Goal: Information Seeking & Learning: Check status

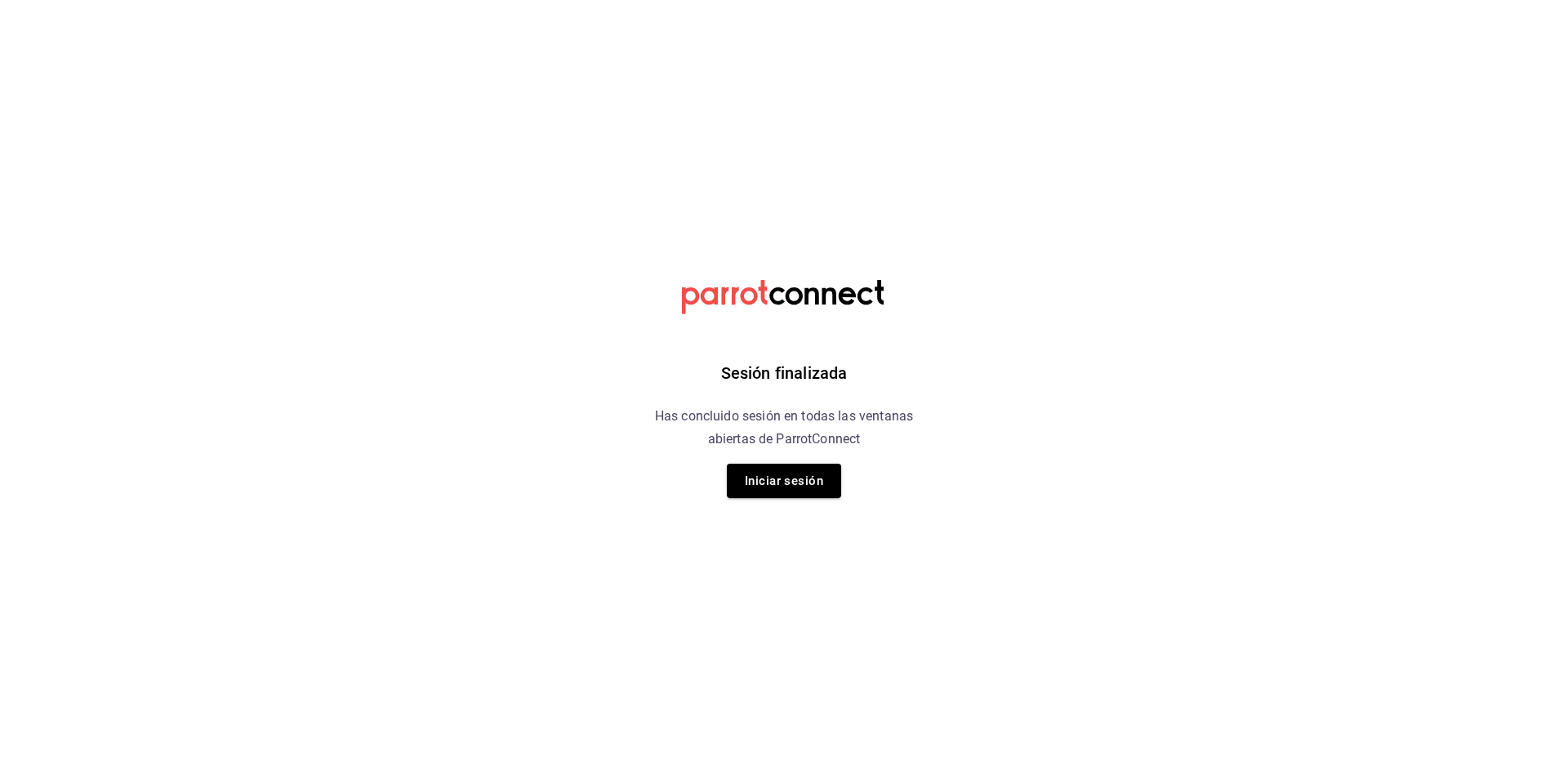
click at [1054, 0] on html "Sesión finalizada Has concluido sesión en todas las ventanas abiertas de Parrot…" at bounding box center [784, 0] width 1568 height 0
click at [803, 490] on button "Iniciar sesión" at bounding box center [784, 480] width 114 height 34
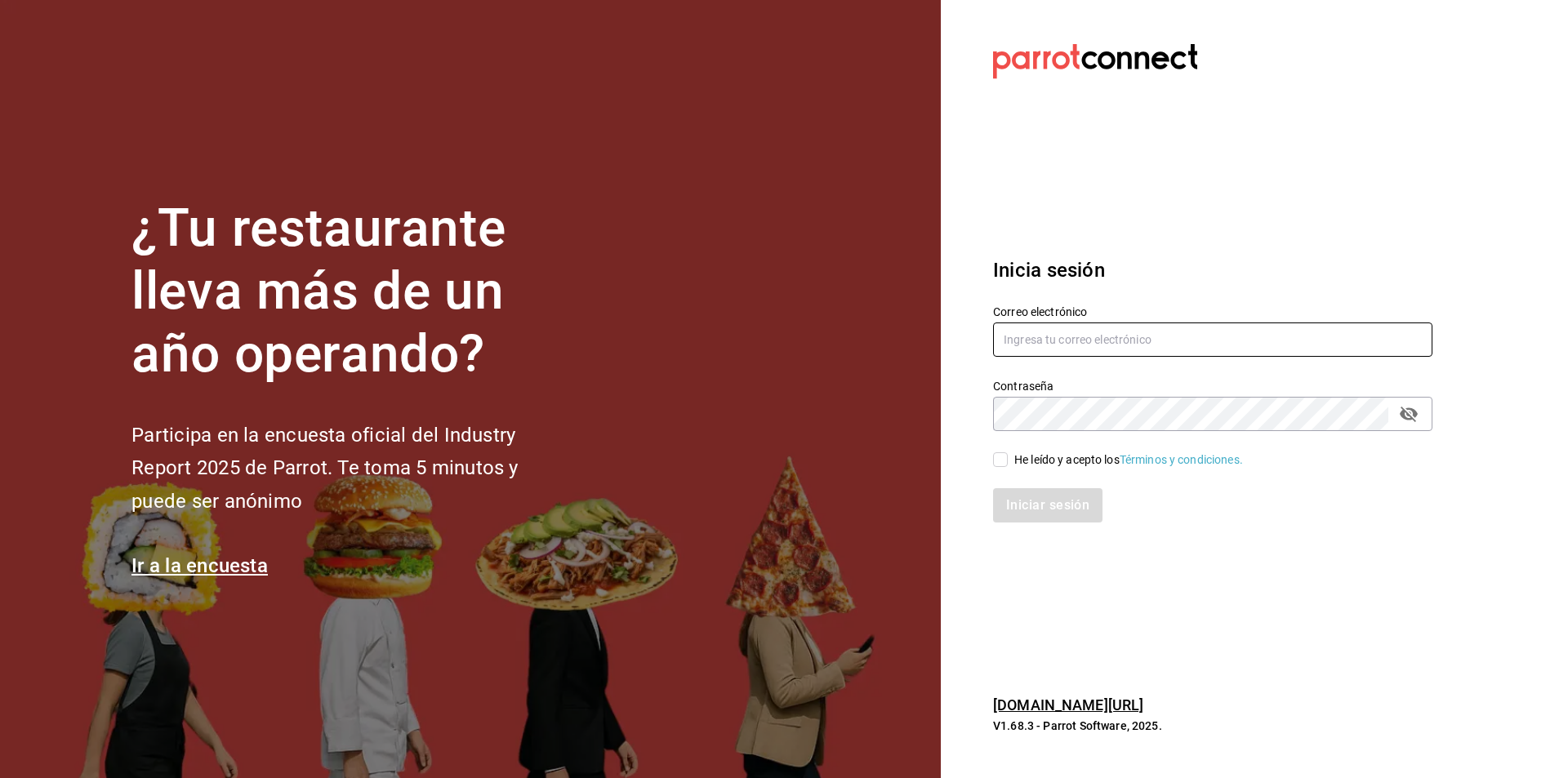
click at [1058, 338] on input "text" at bounding box center [1212, 339] width 440 height 34
type input "anakarengsr@gmail.com"
click at [1418, 422] on icon "passwordField" at bounding box center [1408, 414] width 19 height 19
click at [1026, 470] on div "Iniciar sesión" at bounding box center [1202, 496] width 459 height 54
click at [1027, 461] on div "He leído y acepto los Términos y condiciones." at bounding box center [1128, 460] width 229 height 17
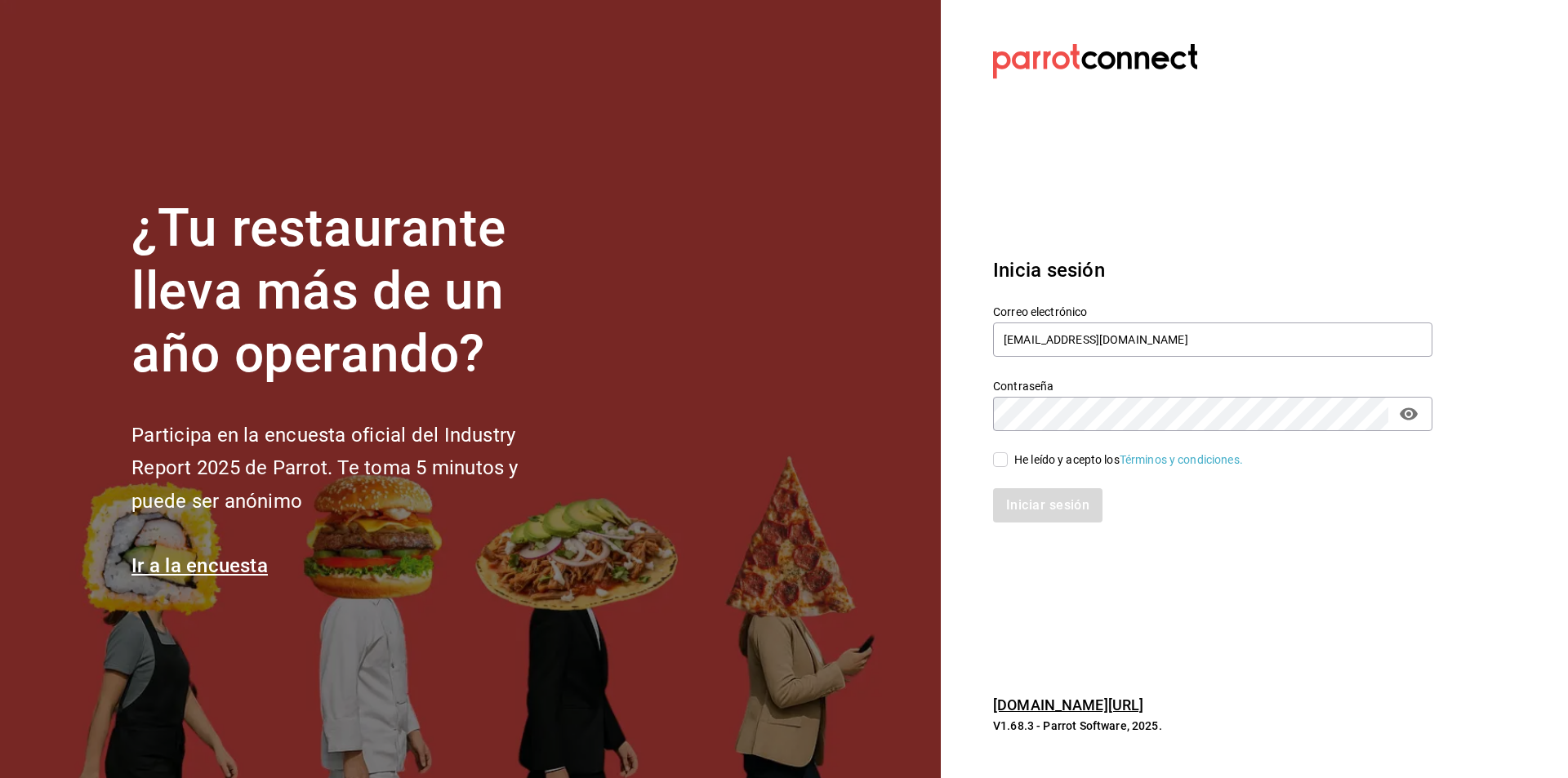
click at [1007, 461] on input "He leído y acepto los Términos y condiciones." at bounding box center [999, 459] width 15 height 15
checkbox input "true"
click at [1032, 497] on button "Iniciar sesión" at bounding box center [1048, 504] width 111 height 34
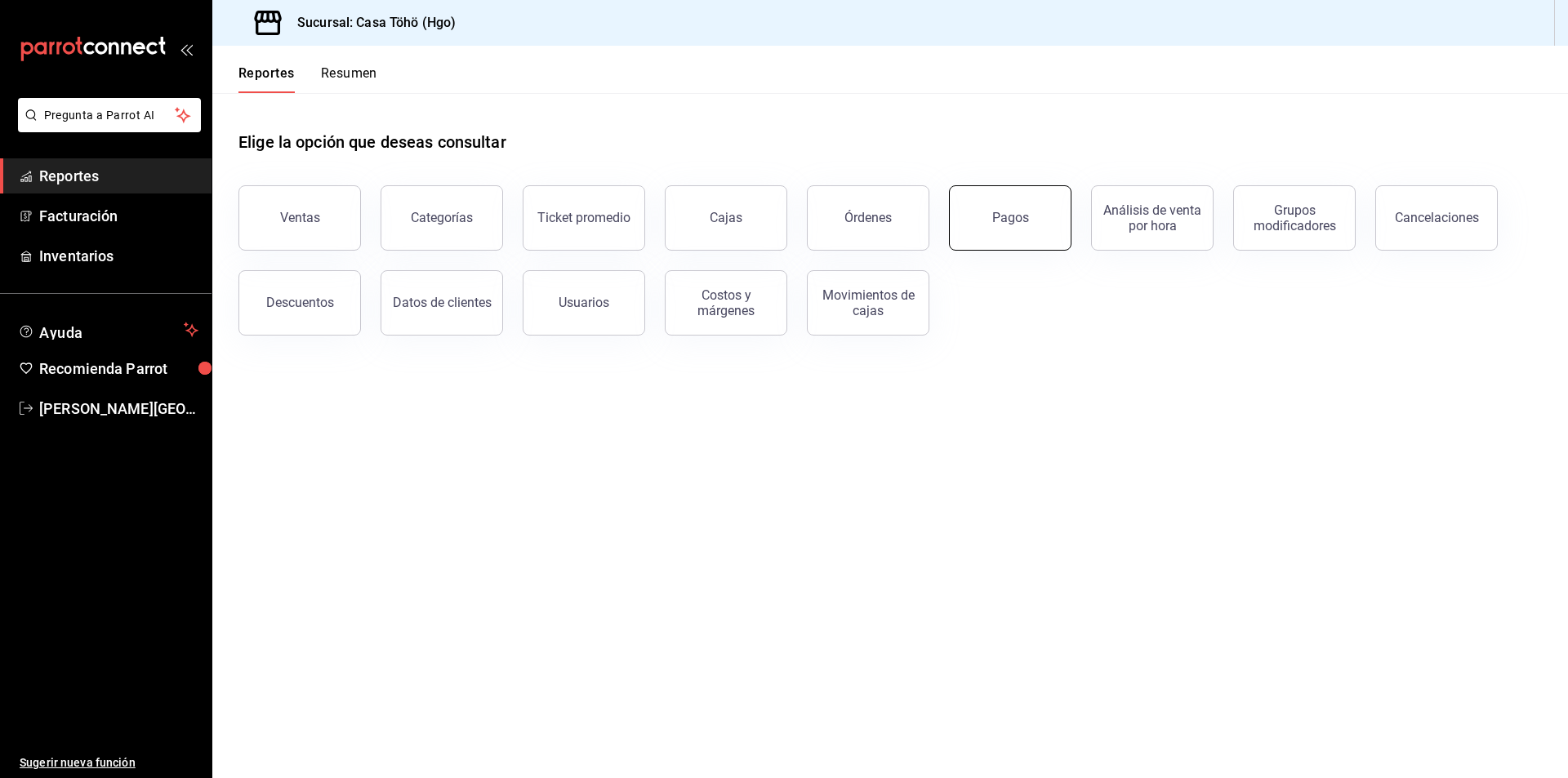
click at [1021, 229] on button "Pagos" at bounding box center [1010, 217] width 122 height 65
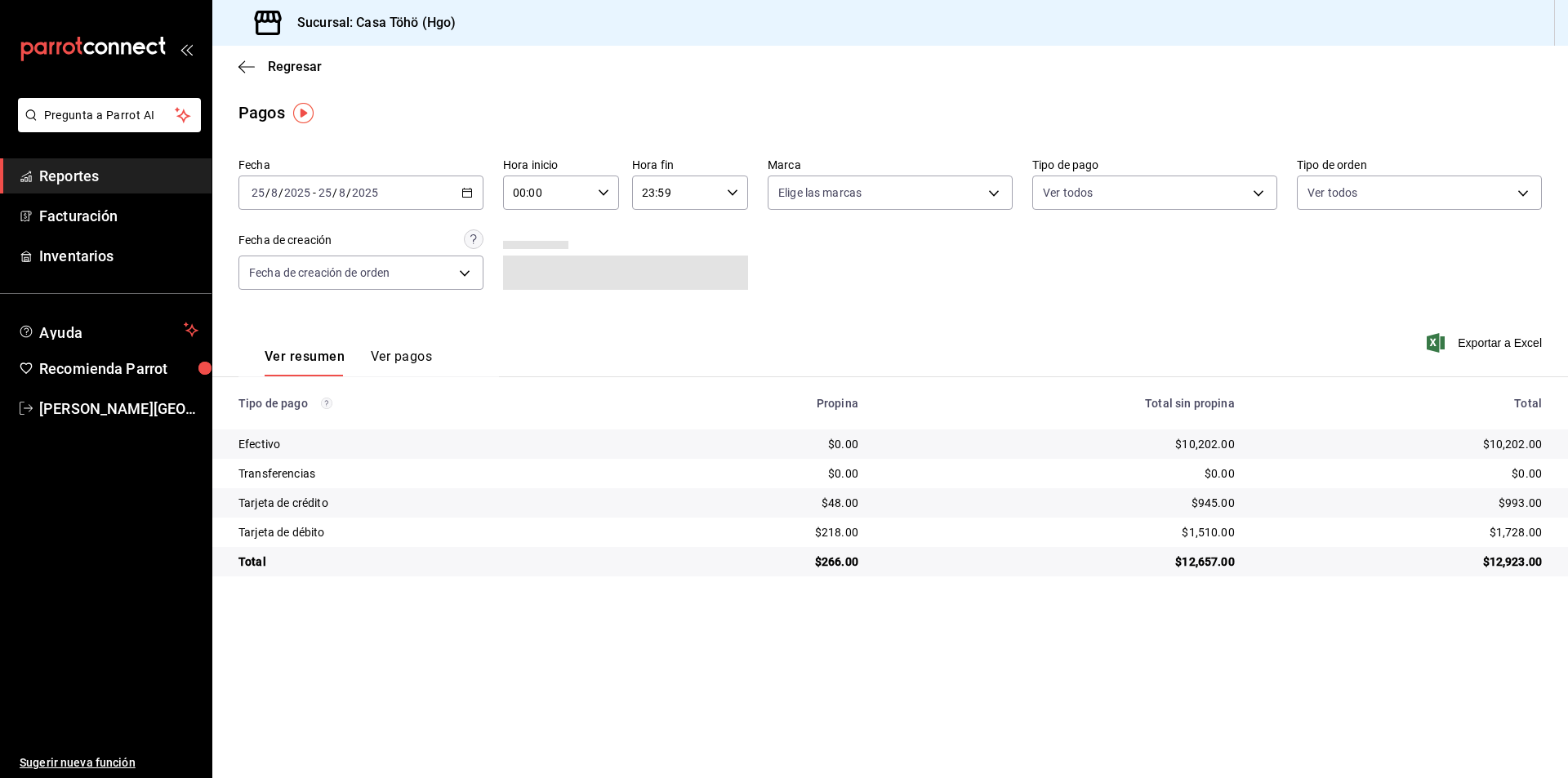
click at [430, 366] on button "Ver pagos" at bounding box center [401, 362] width 61 height 28
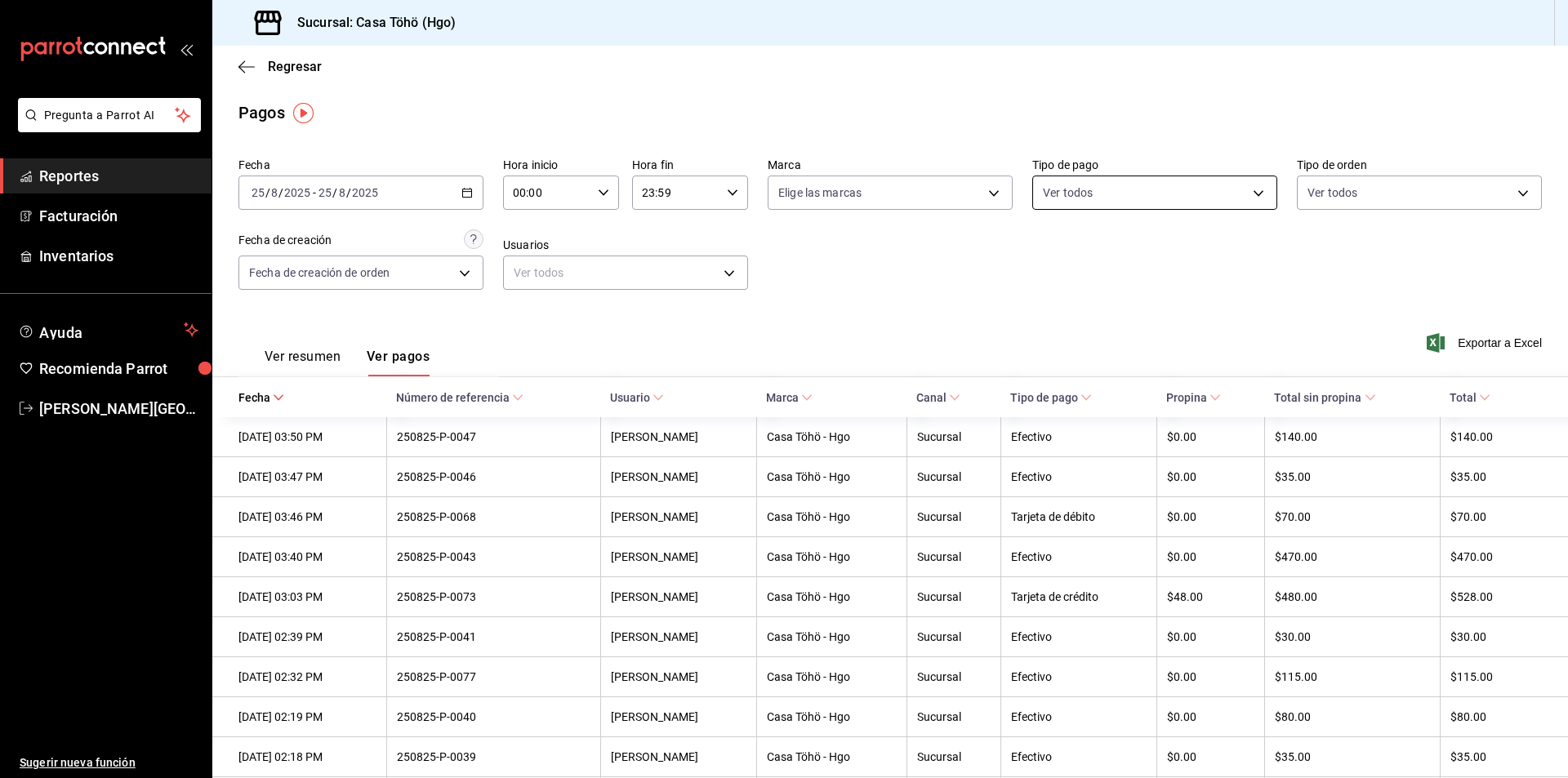
click at [1114, 186] on body "Pregunta a Parrot AI Reportes Facturación Inventarios Ayuda Recomienda Parrot […" at bounding box center [784, 389] width 1568 height 778
click at [922, 291] on div at bounding box center [784, 389] width 1568 height 778
click at [458, 194] on div "[DATE] [DATE] - [DATE] [DATE]" at bounding box center [361, 192] width 245 height 34
click at [296, 311] on span "Semana actual" at bounding box center [315, 315] width 126 height 17
click at [448, 272] on body "Pregunta a Parrot AI Reportes Facturación Inventarios Ayuda Recomienda Parrot […" at bounding box center [784, 389] width 1568 height 778
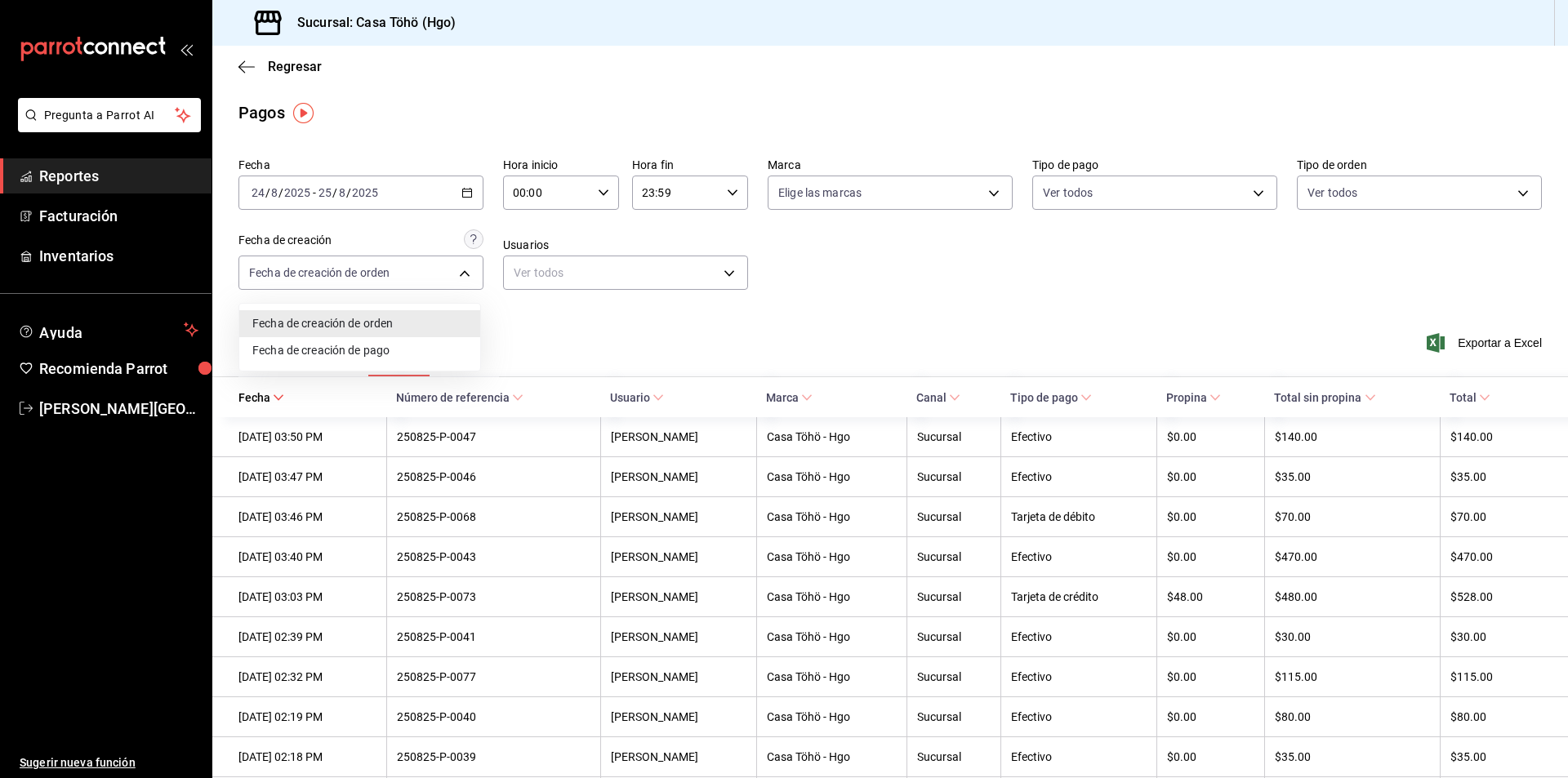
click at [817, 296] on div at bounding box center [784, 389] width 1568 height 778
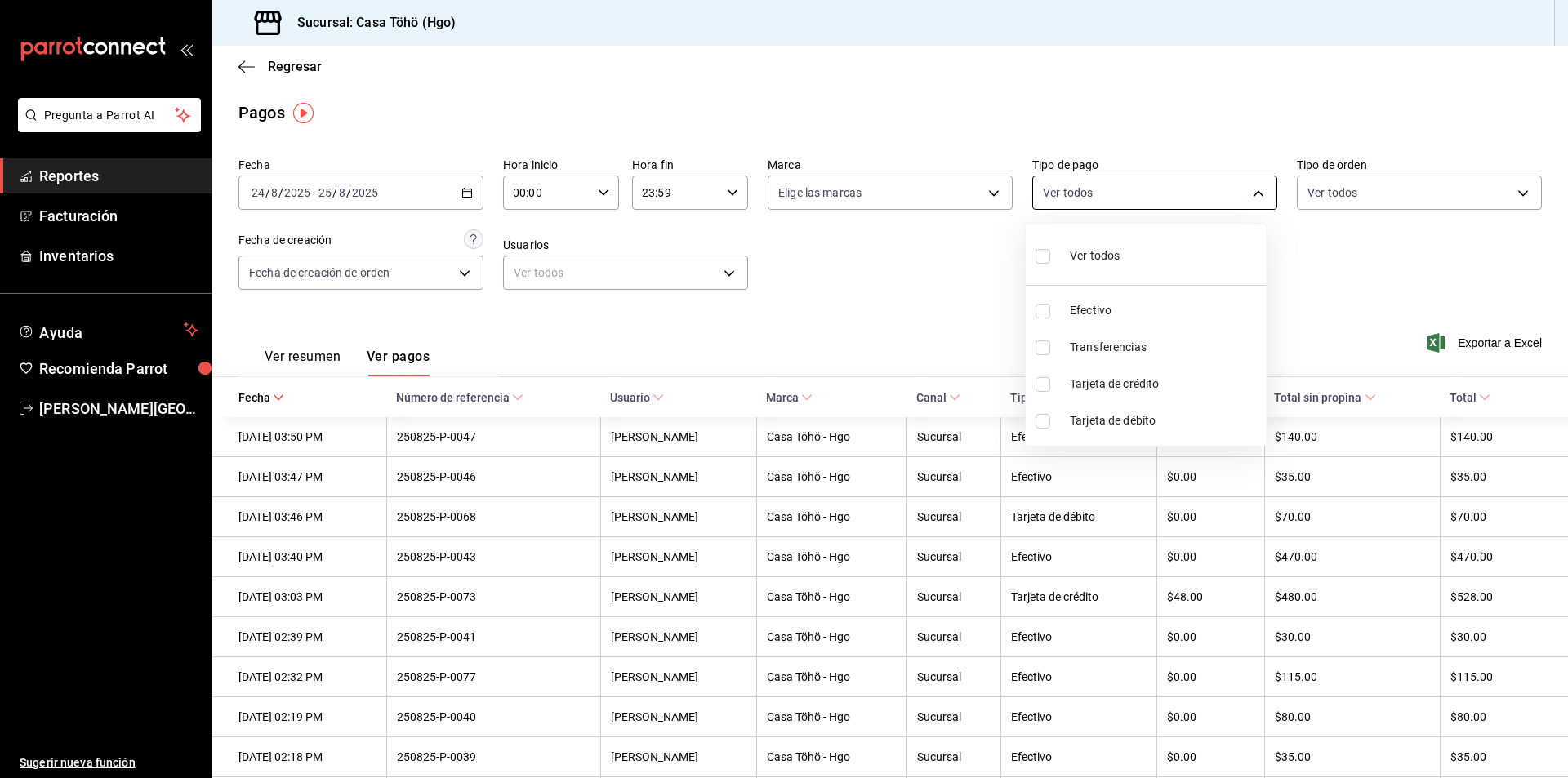
click at [1129, 190] on body "Pregunta a Parrot AI Reportes Facturación Inventarios Ayuda Recomienda Parrot […" at bounding box center [784, 389] width 1568 height 778
click at [1329, 272] on div at bounding box center [784, 389] width 1568 height 778
click at [1362, 188] on body "Pregunta a Parrot AI Reportes Facturación Inventarios Ayuda Recomienda Parrot […" at bounding box center [784, 389] width 1568 height 778
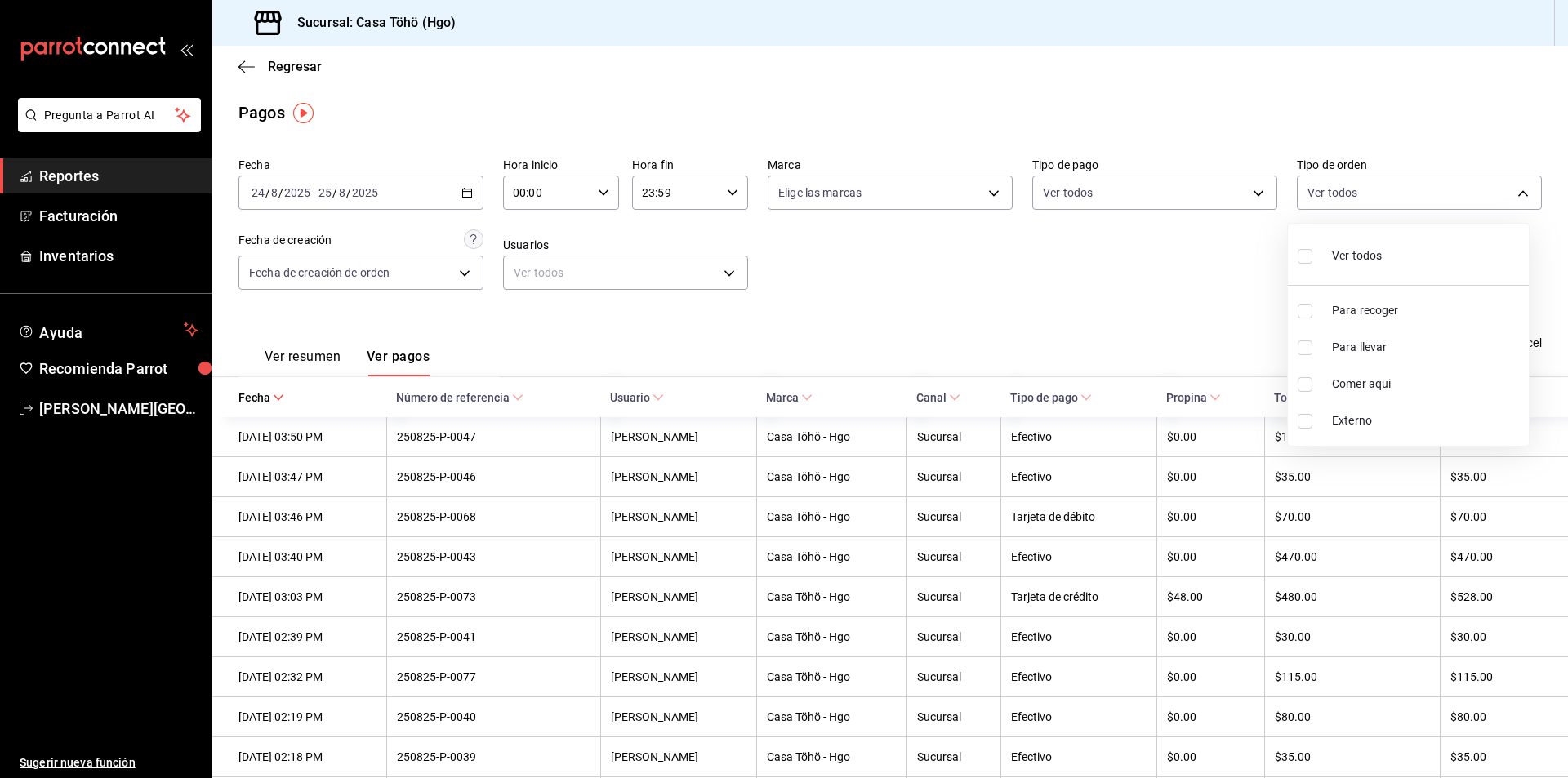
click at [1141, 285] on div at bounding box center [784, 389] width 1568 height 778
click at [1110, 202] on body "Pregunta a Parrot AI Reportes Facturación Inventarios Ayuda Recomienda Parrot […" at bounding box center [784, 389] width 1568 height 778
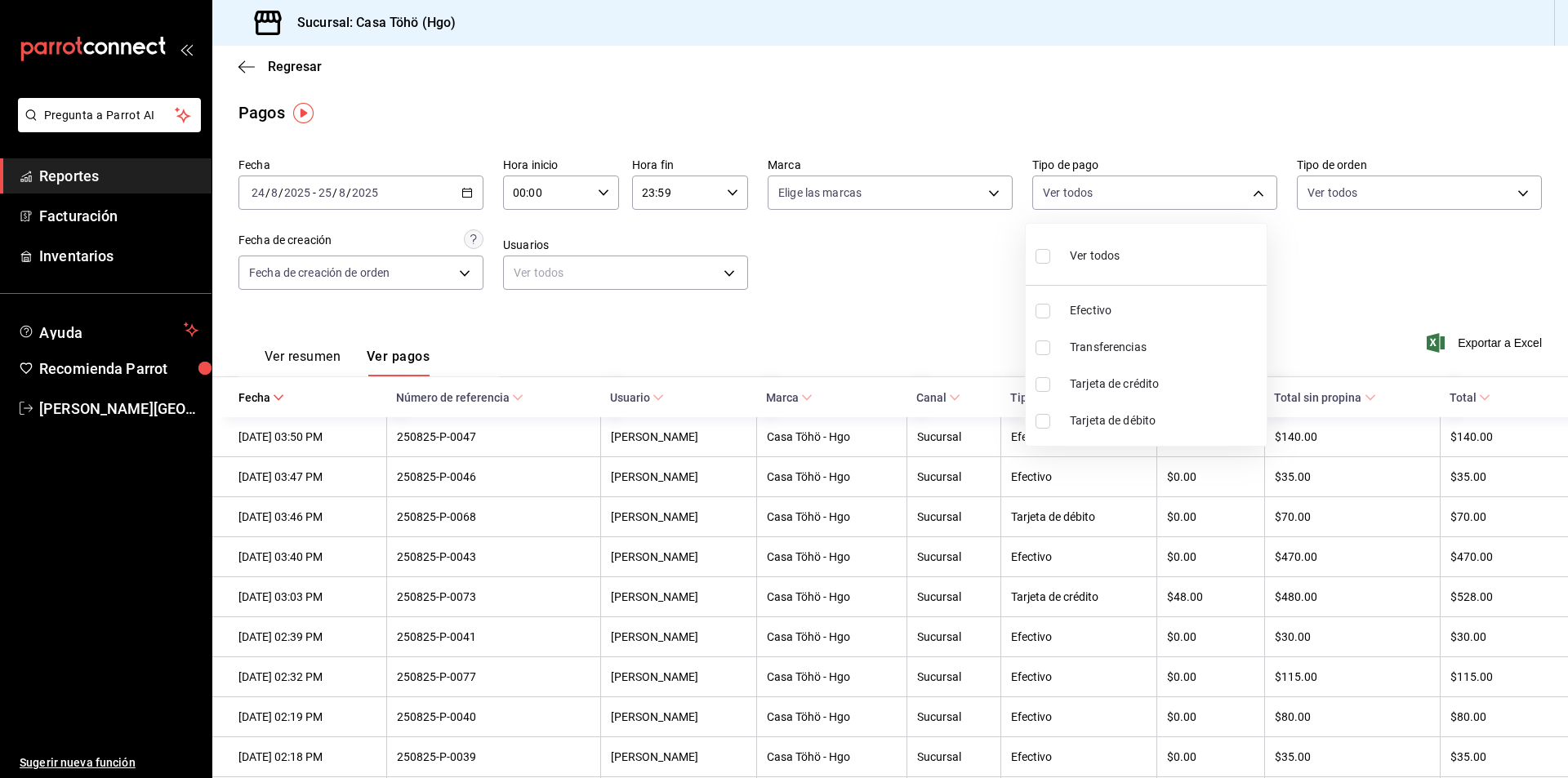
click at [1147, 425] on span "Tarjeta de débito" at bounding box center [1164, 421] width 190 height 17
type input "bdf4bcce-75d9-46fb-96b4-ca52b3f374de"
checkbox input "true"
click at [921, 307] on div at bounding box center [784, 389] width 1568 height 778
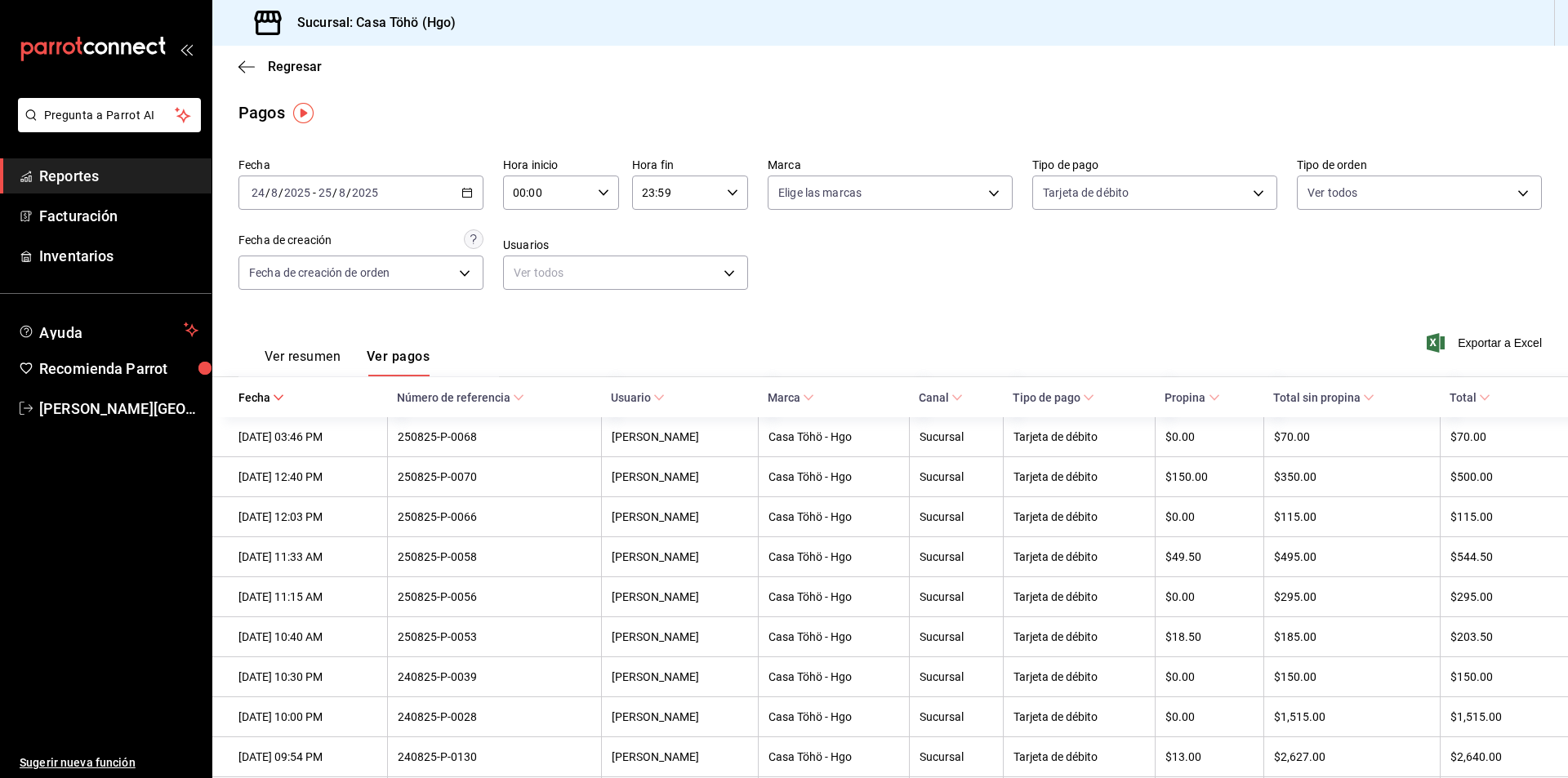
click at [472, 197] on div "[DATE] [DATE] - [DATE] [DATE]" at bounding box center [361, 192] width 245 height 34
click at [830, 262] on div "Fecha [DATE] [DATE] - [DATE] [DATE] Hora inicio 00:00 Hora inicio Hora fin 23:5…" at bounding box center [890, 230] width 1303 height 158
click at [468, 189] on \(Stroke\) "button" at bounding box center [467, 192] width 10 height 9
click at [317, 280] on span "Ayer" at bounding box center [315, 279] width 126 height 17
click at [466, 196] on icon "button" at bounding box center [467, 193] width 12 height 12
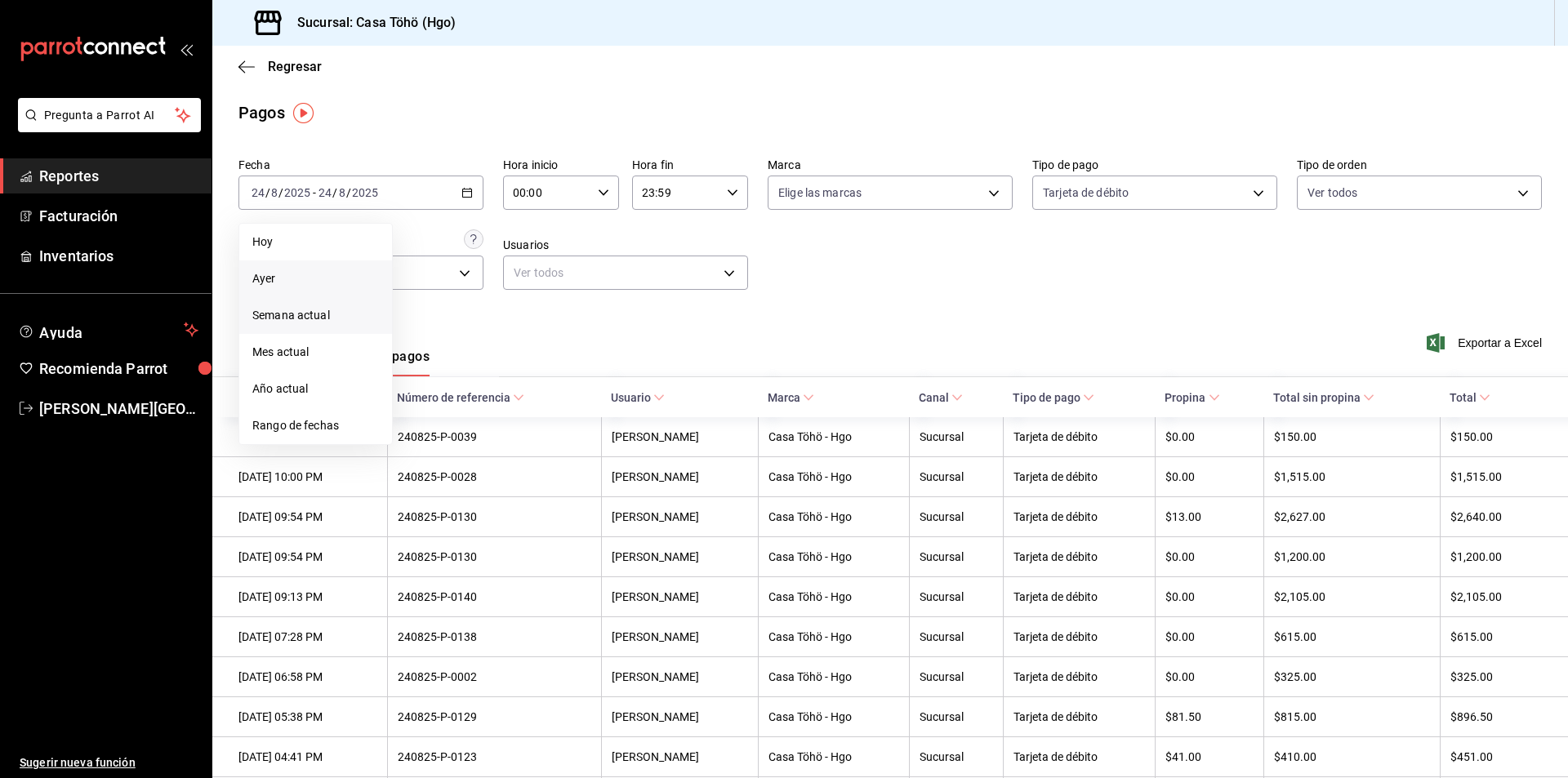
click at [317, 324] on li "Semana actual" at bounding box center [315, 315] width 152 height 37
click at [463, 194] on icon "button" at bounding box center [467, 193] width 12 height 12
click at [309, 360] on span "Mes actual" at bounding box center [315, 352] width 126 height 17
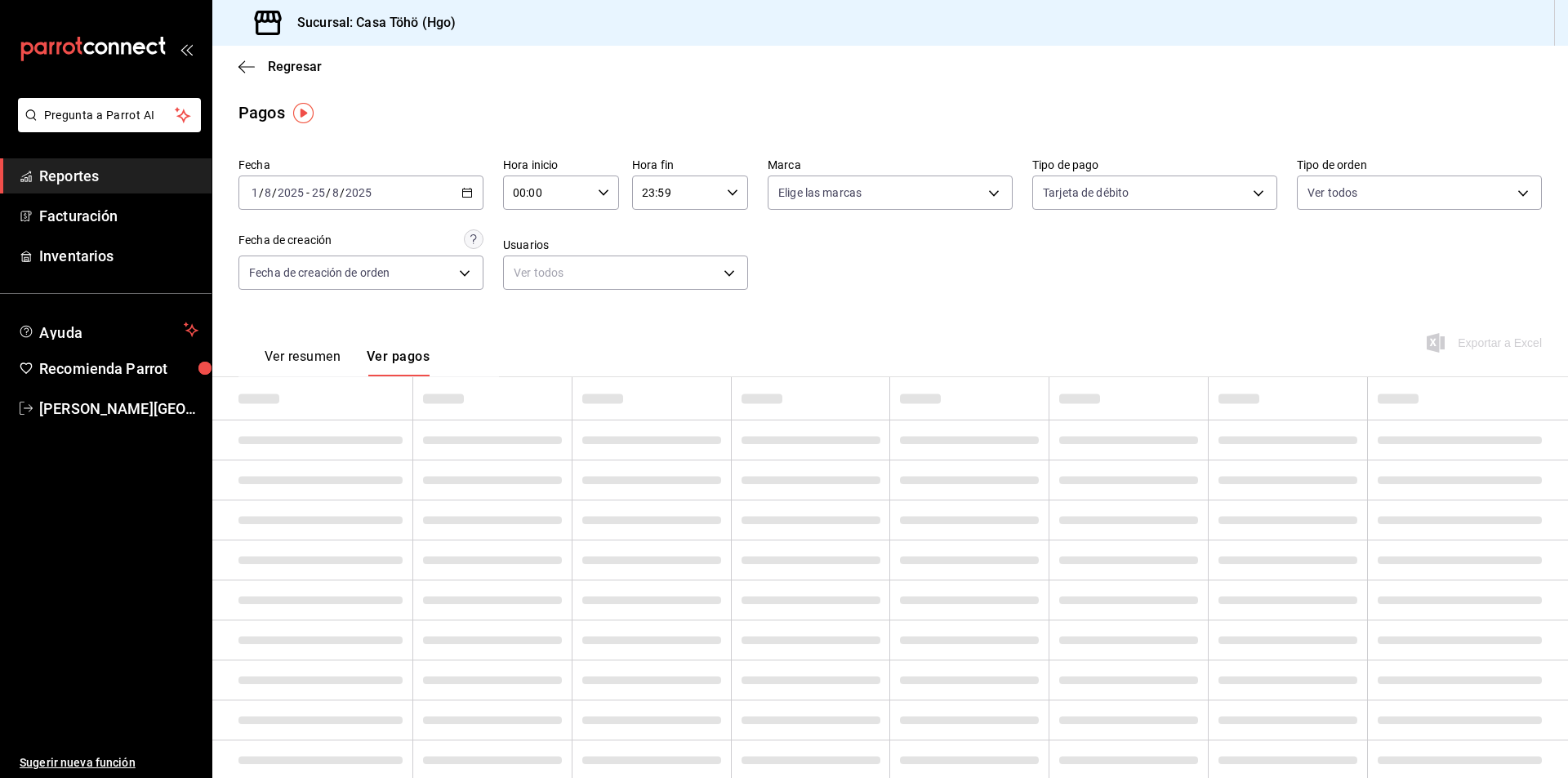
click at [464, 192] on \(Stroke\) "button" at bounding box center [467, 191] width 9 height 1
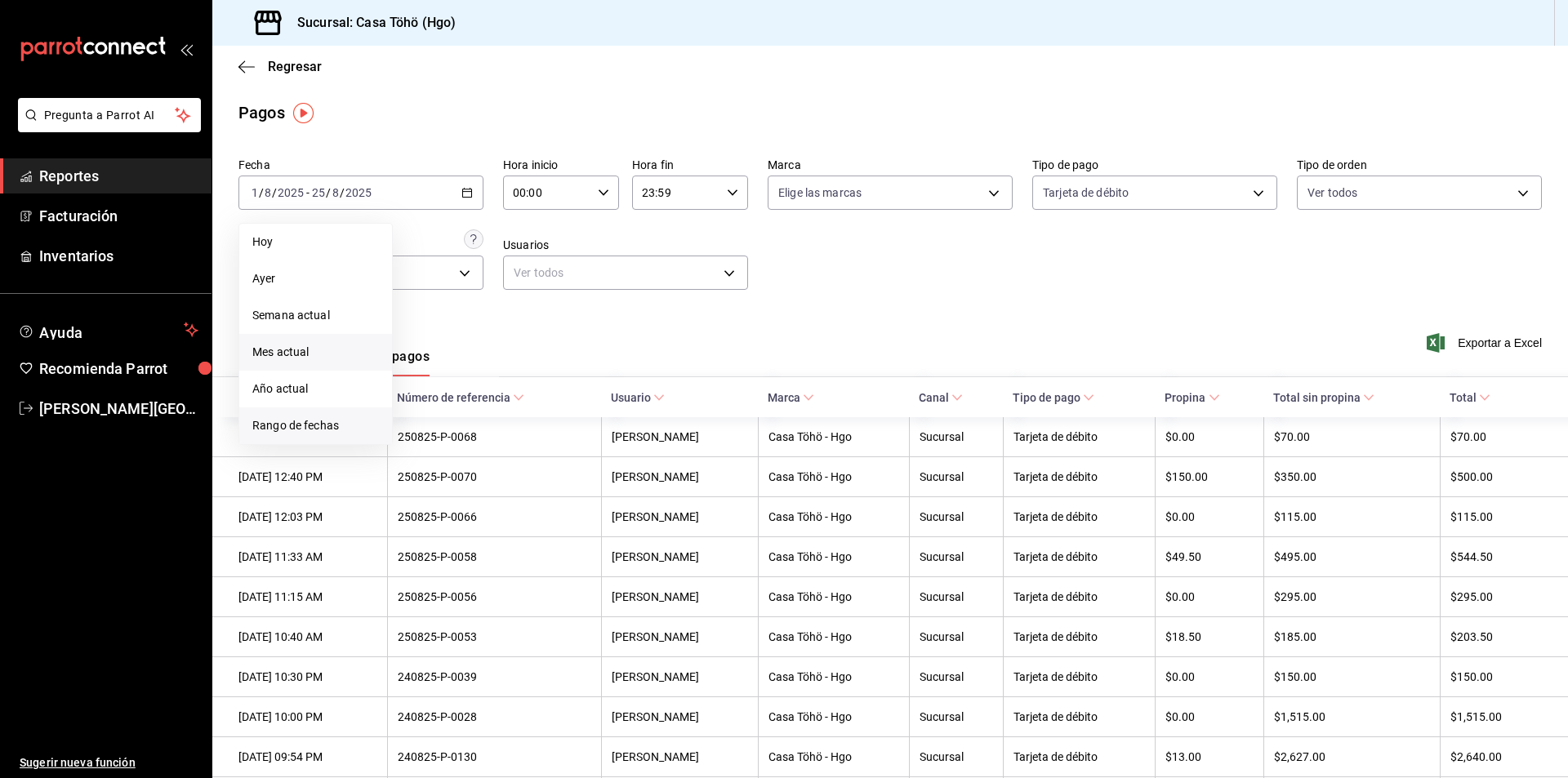
click at [309, 436] on li "Rango de fechas" at bounding box center [315, 426] width 152 height 37
click at [430, 408] on abbr "18" at bounding box center [426, 409] width 11 height 12
click at [429, 412] on abbr "18" at bounding box center [426, 409] width 11 height 12
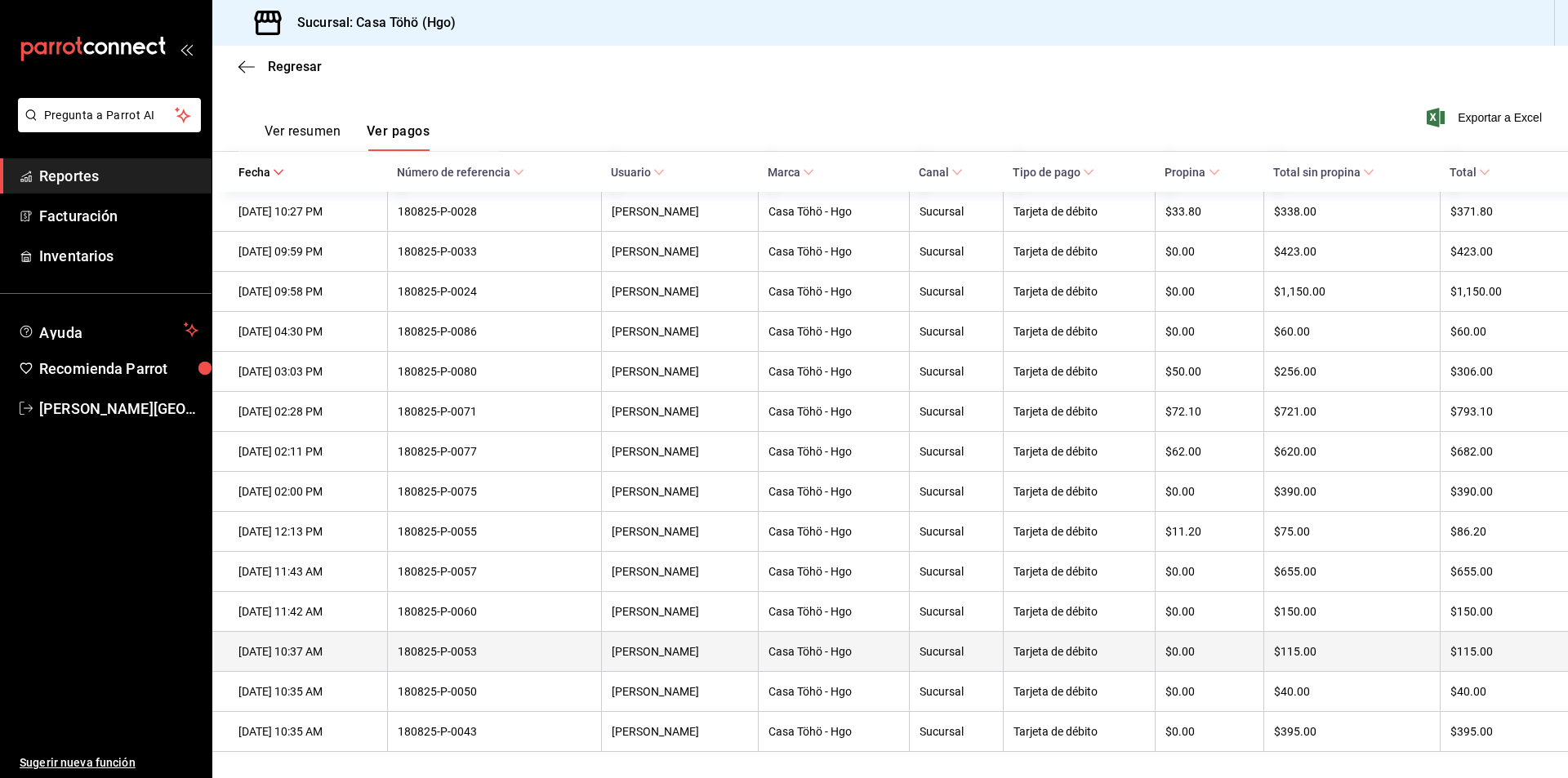
scroll to position [238, 0]
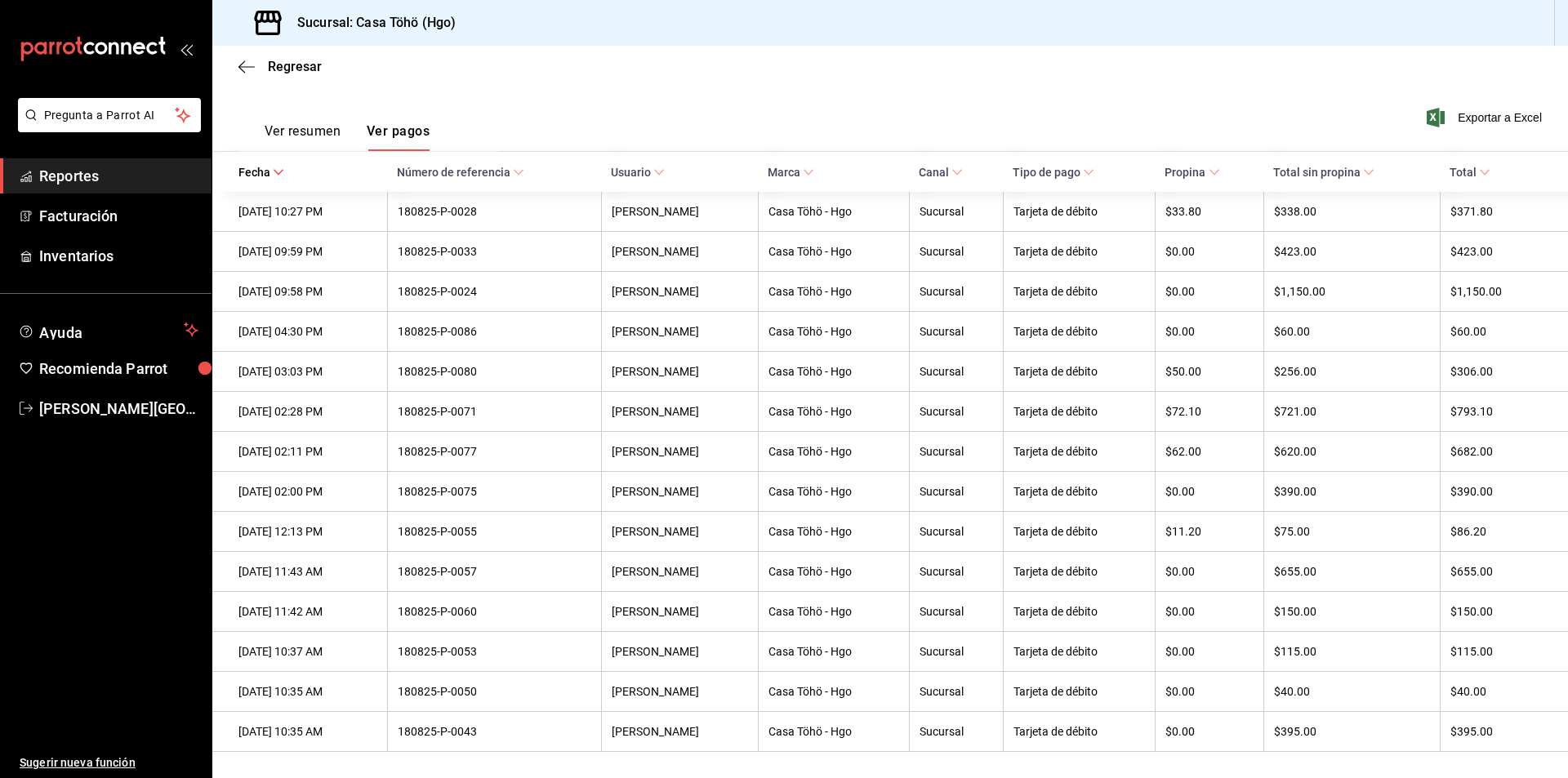
click at [1310, 103] on div "Exportar a Excel" at bounding box center [1411, 117] width 260 height 67
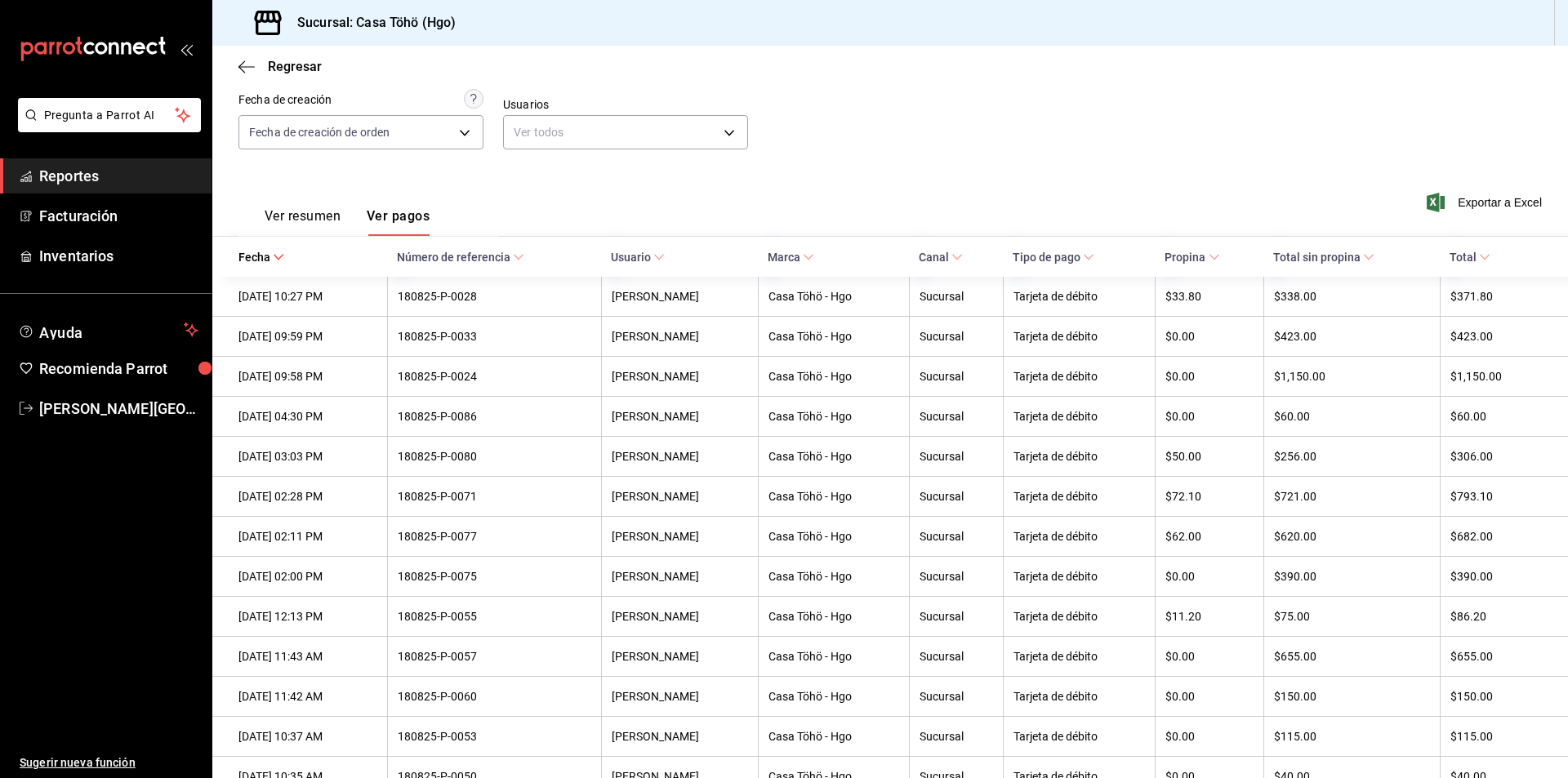
scroll to position [0, 0]
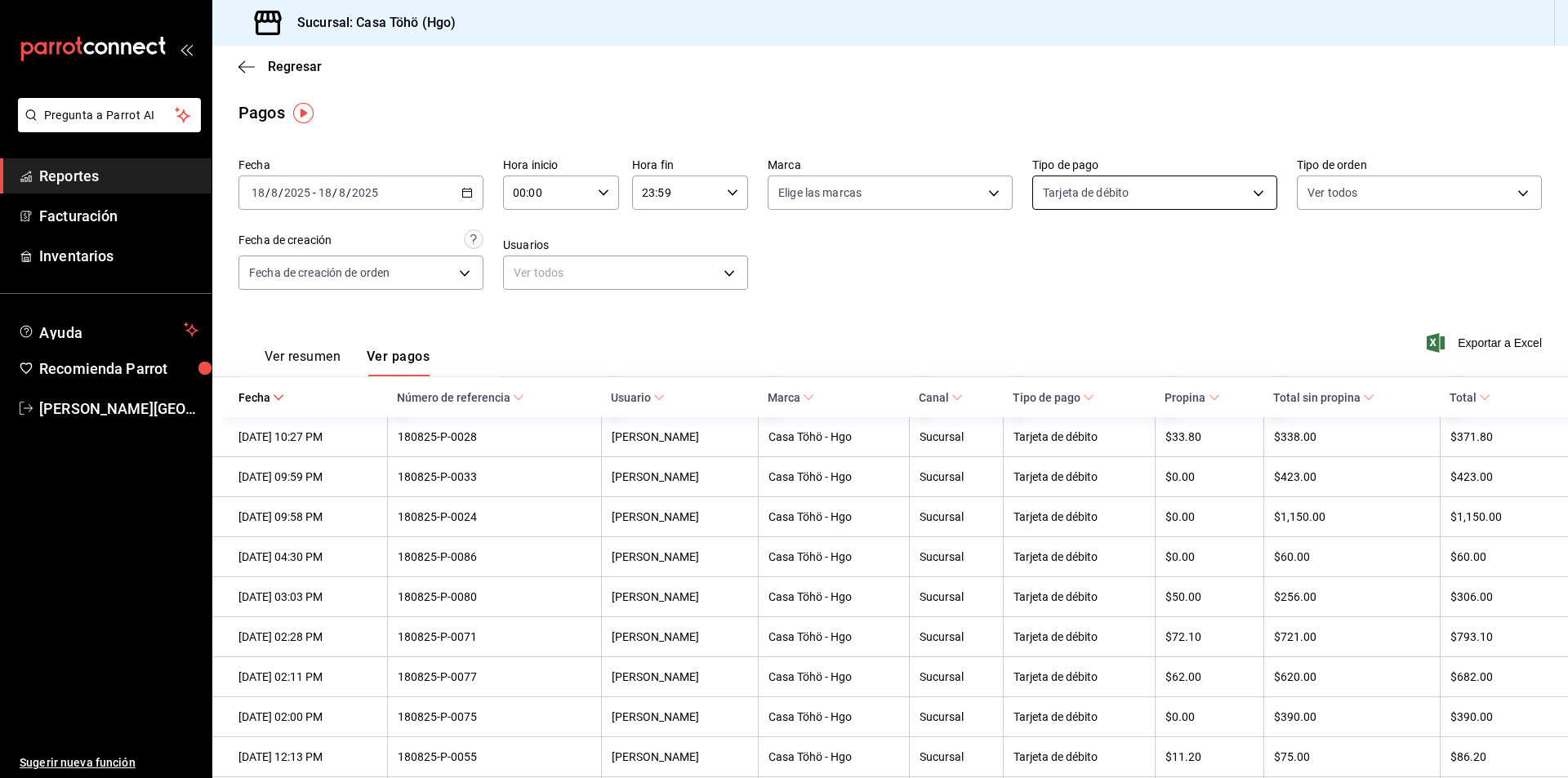
click at [1163, 195] on body "Pregunta a Parrot AI Reportes Facturación Inventarios Ayuda Recomienda Parrot […" at bounding box center [784, 389] width 1568 height 778
click at [1121, 394] on li "Tarjeta de crédito" at bounding box center [1146, 384] width 241 height 37
type input "bdf4bcce-75d9-46fb-96b4-ca52b3f374de,992af095-5d3f-4100-8070-652a234c504f"
checkbox input "true"
click at [1331, 316] on div at bounding box center [784, 389] width 1568 height 778
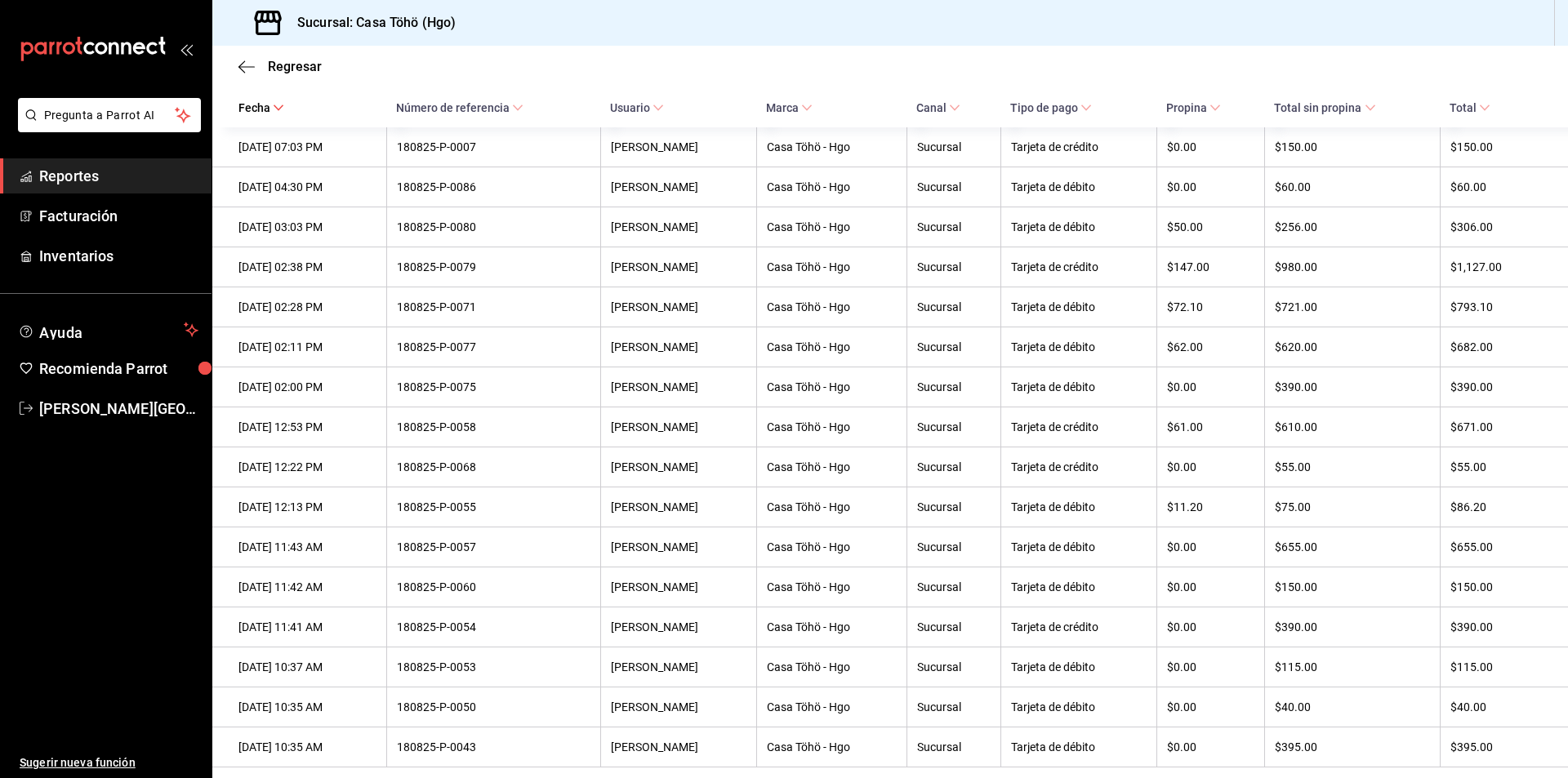
scroll to position [605, 0]
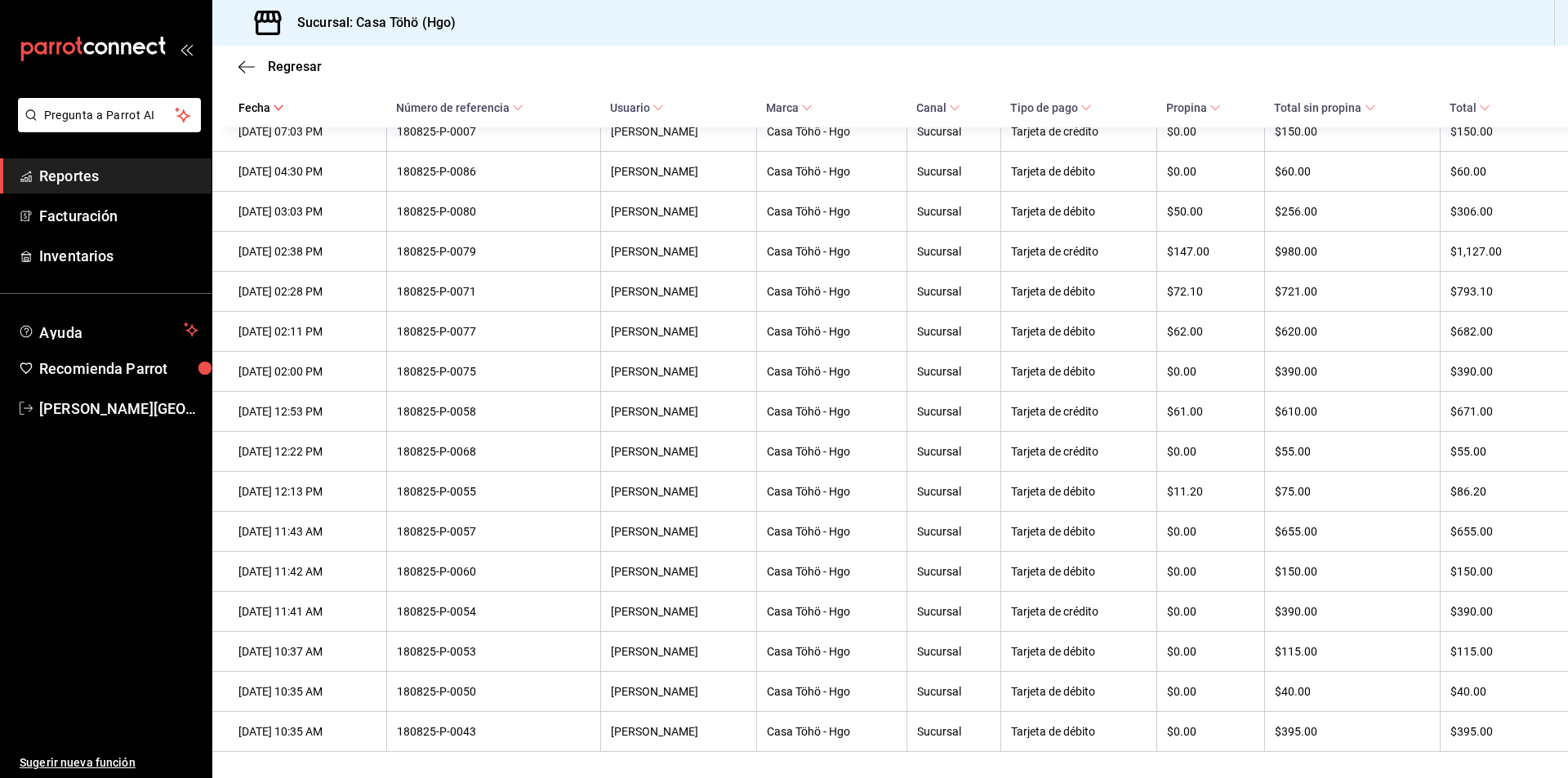
click at [1153, 71] on div "Regresar" at bounding box center [890, 66] width 1356 height 42
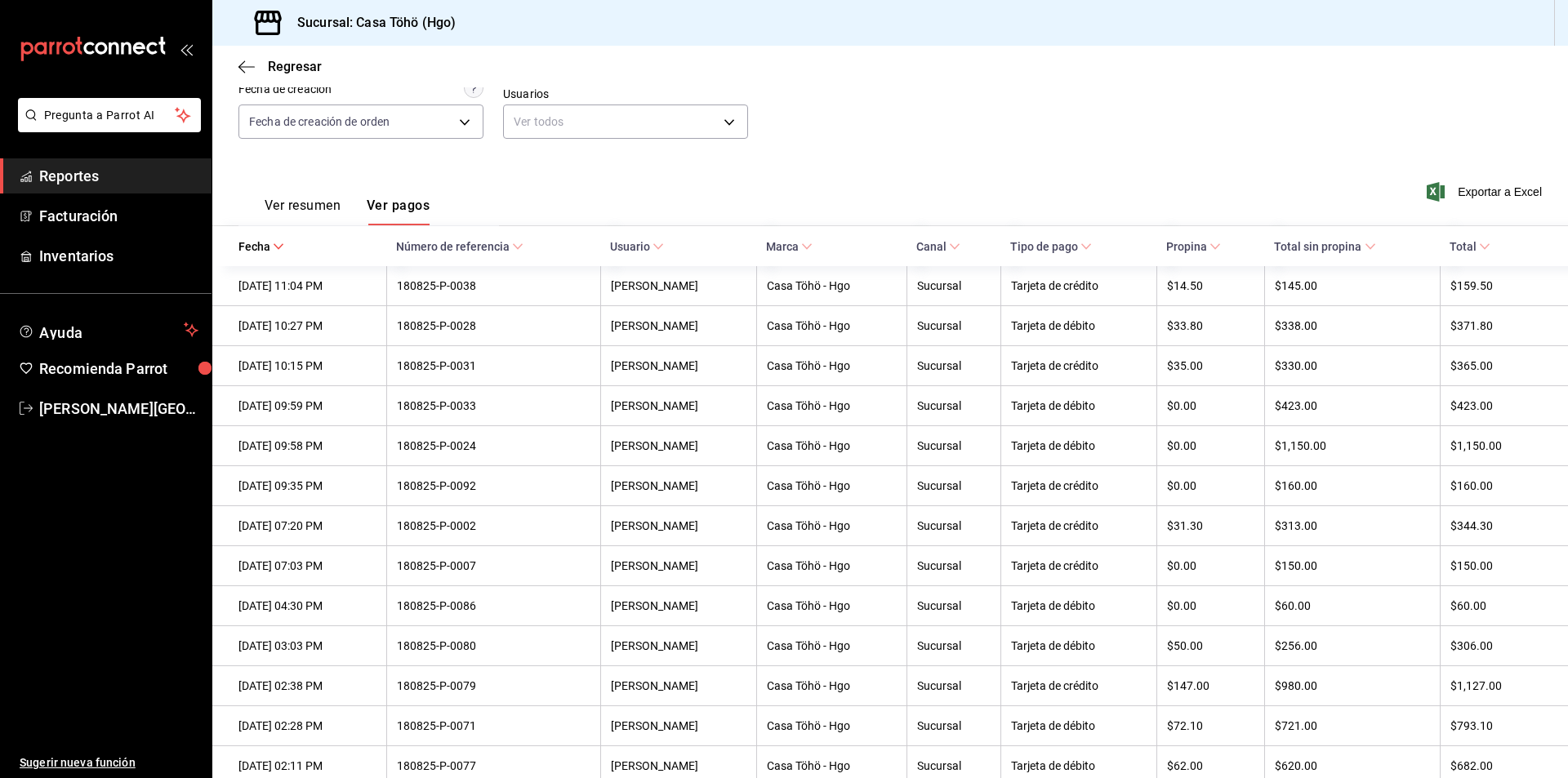
scroll to position [244, 0]
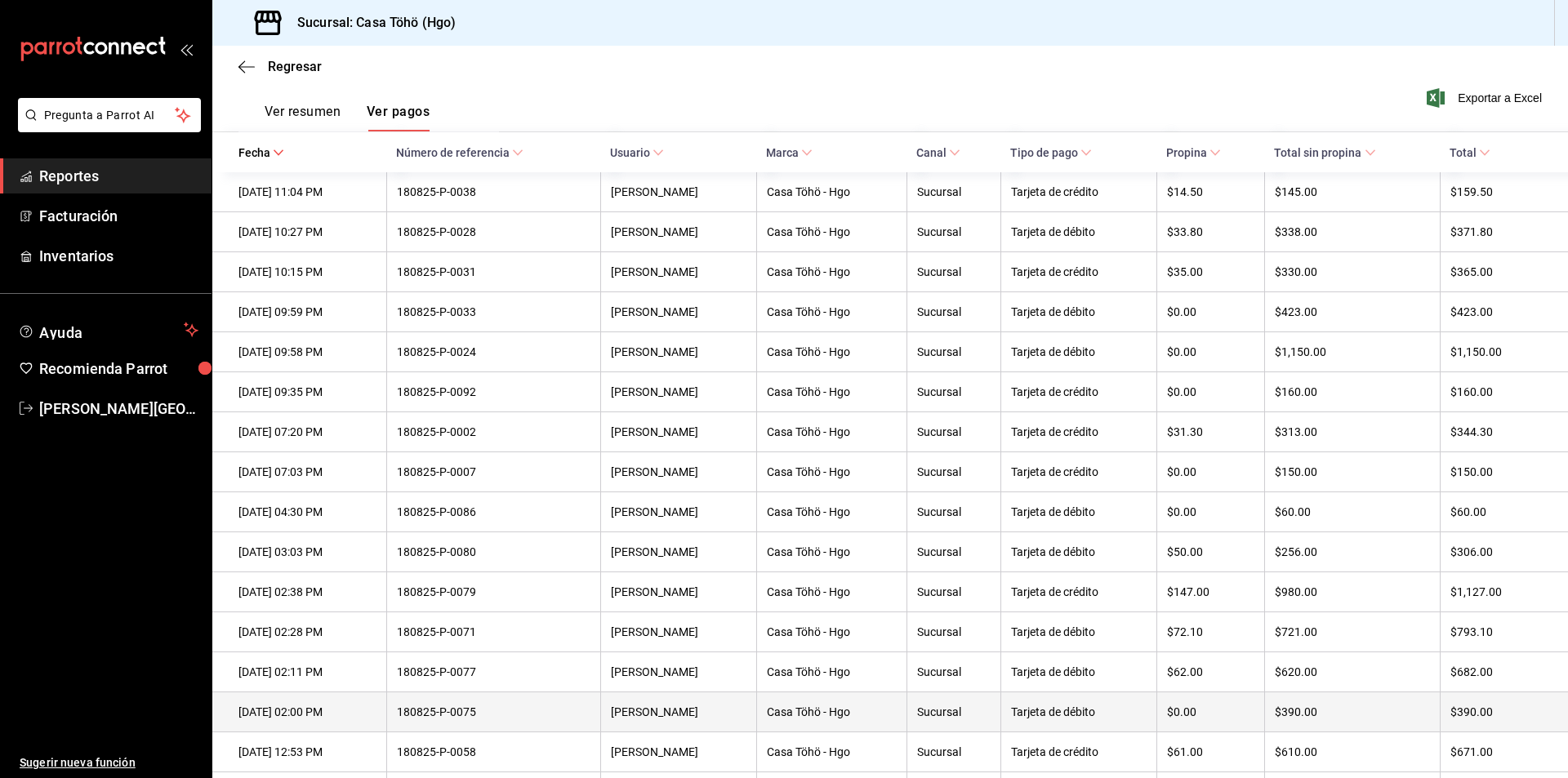
click at [1337, 732] on th "$390.00" at bounding box center [1352, 712] width 176 height 40
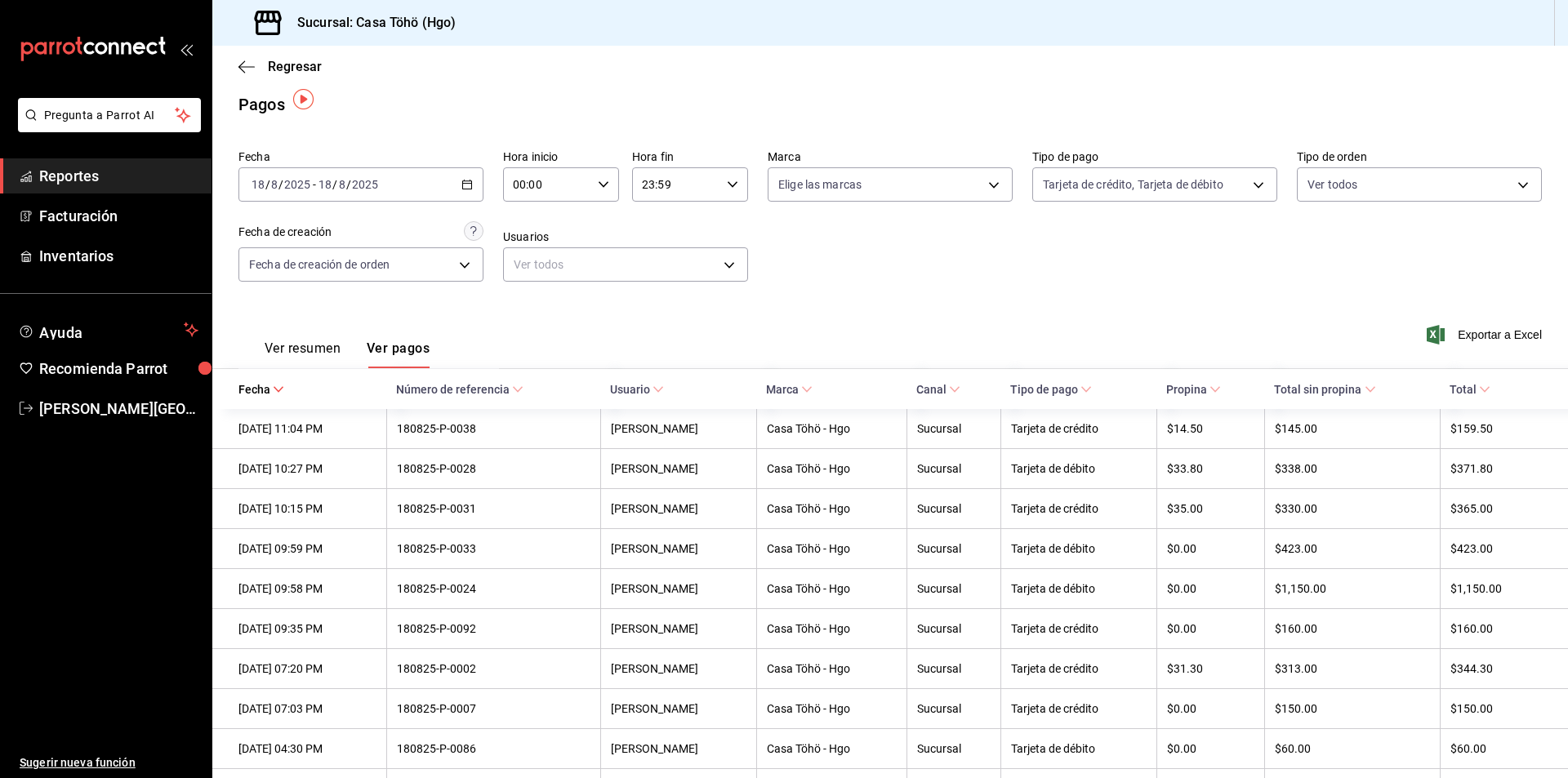
scroll to position [0, 0]
